Goal: Navigation & Orientation: Understand site structure

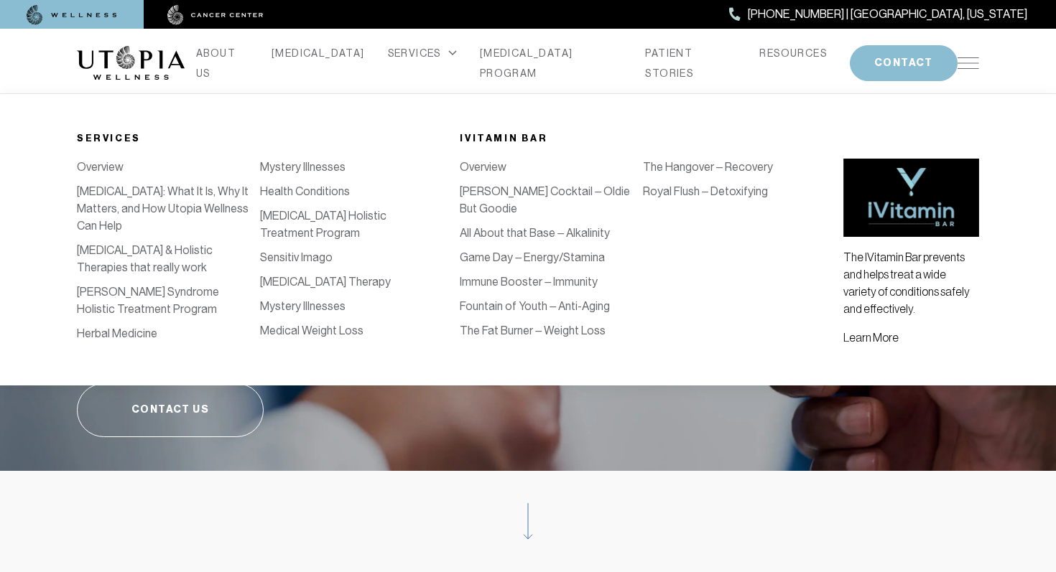
scroll to position [25, 0]
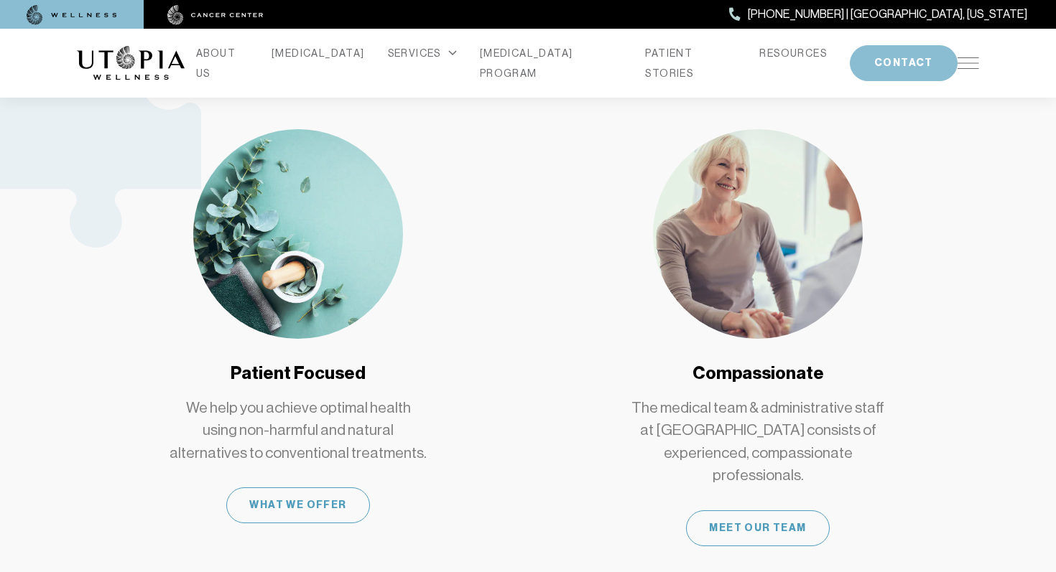
click at [562, 433] on link "Compassionate The medical team & administrative staff at [GEOGRAPHIC_DATA] cons…" at bounding box center [758, 337] width 442 height 417
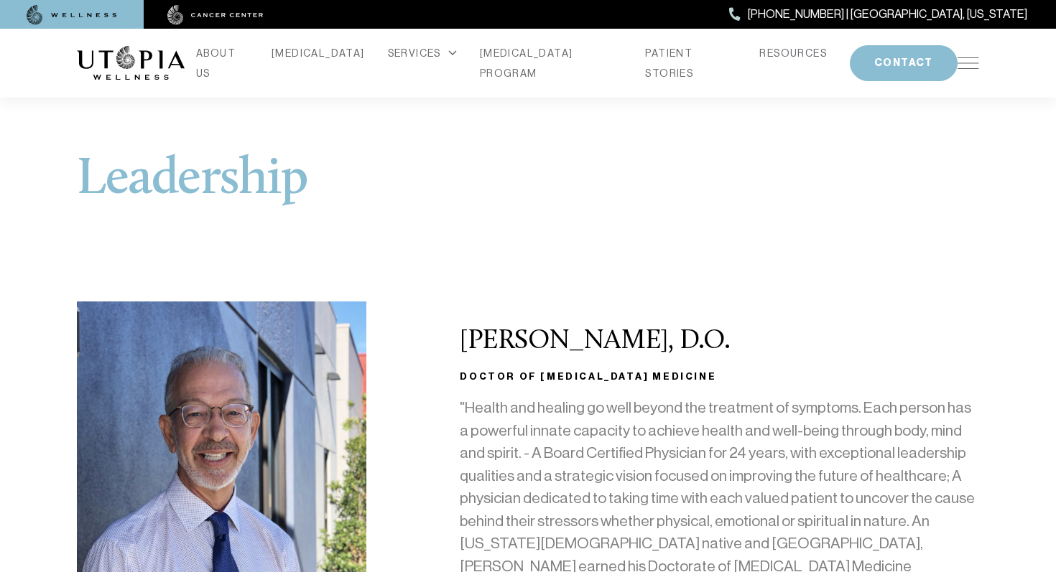
click at [951, 64] on div "ABOUT US [MEDICAL_DATA] SERVICES Services Overview [MEDICAL_DATA]: What It Is, …" at bounding box center [528, 63] width 902 height 69
click at [981, 65] on div "ABOUT US [MEDICAL_DATA] SERVICES Services Overview [MEDICAL_DATA]: What It Is, …" at bounding box center [527, 63] width 919 height 69
click at [966, 57] on img at bounding box center [968, 62] width 22 height 11
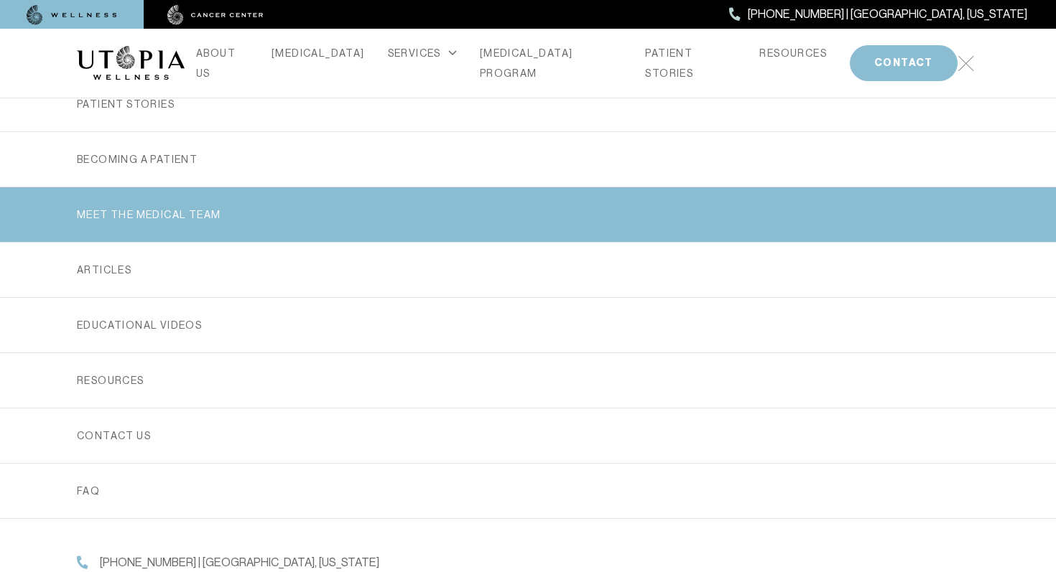
scroll to position [80, 0]
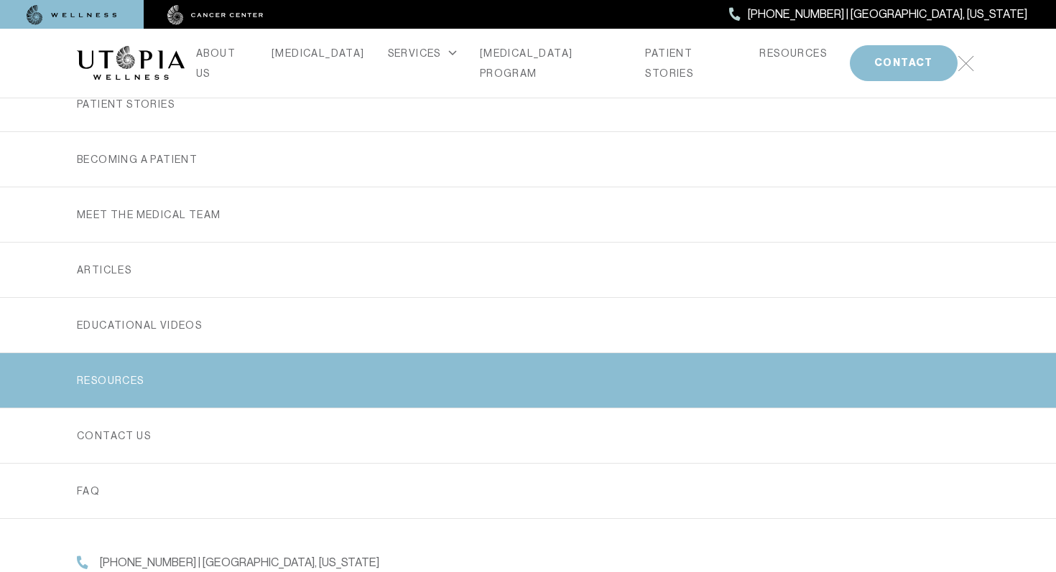
click at [304, 367] on link "RESOURCES" at bounding box center [528, 380] width 902 height 55
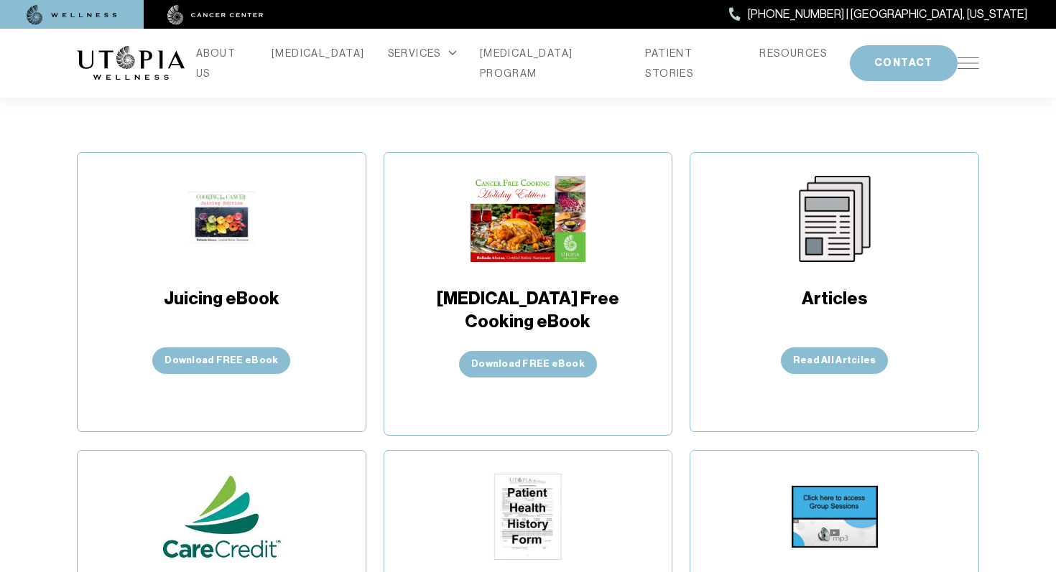
scroll to position [240, 0]
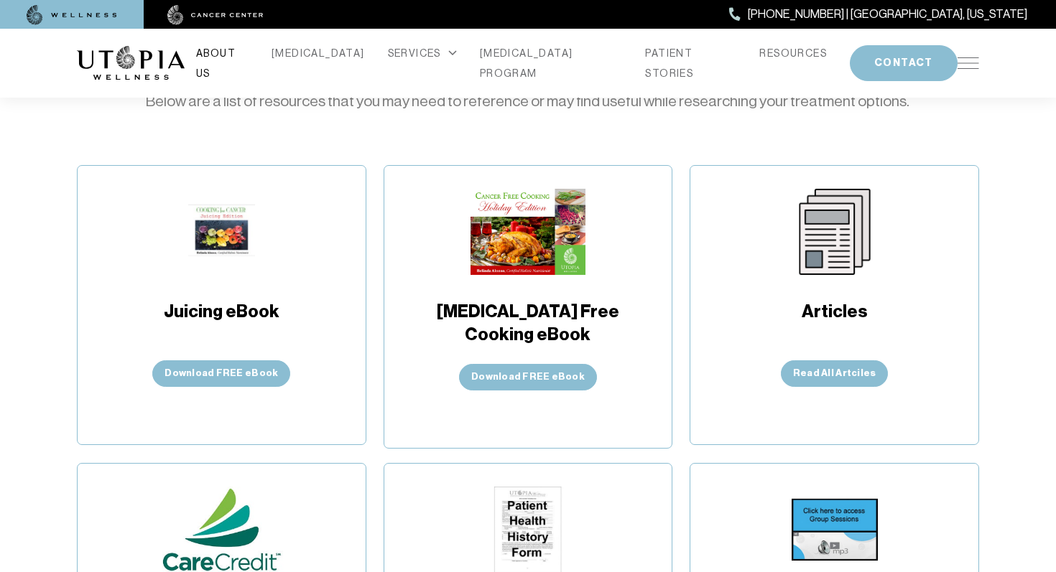
click at [249, 52] on link "ABOUT US" at bounding box center [222, 63] width 52 height 40
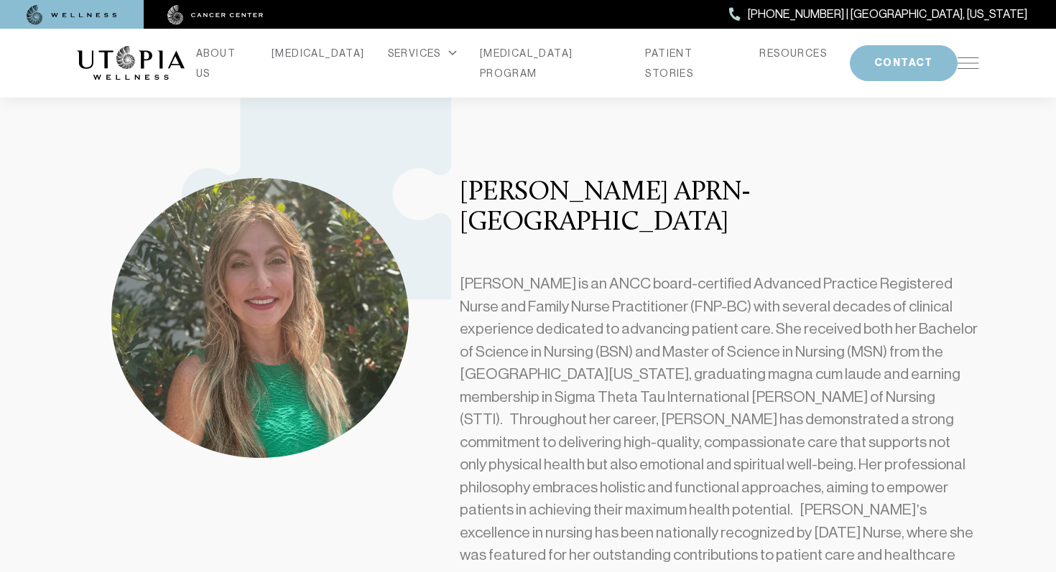
scroll to position [1008, 0]
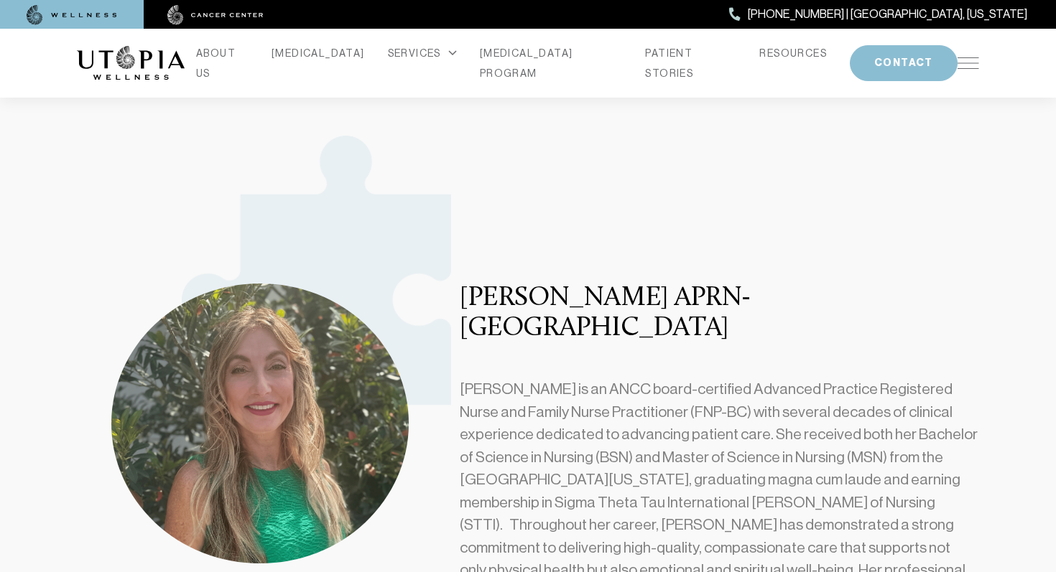
click at [177, 6] on img at bounding box center [215, 15] width 96 height 20
